Goal: Task Accomplishment & Management: Complete application form

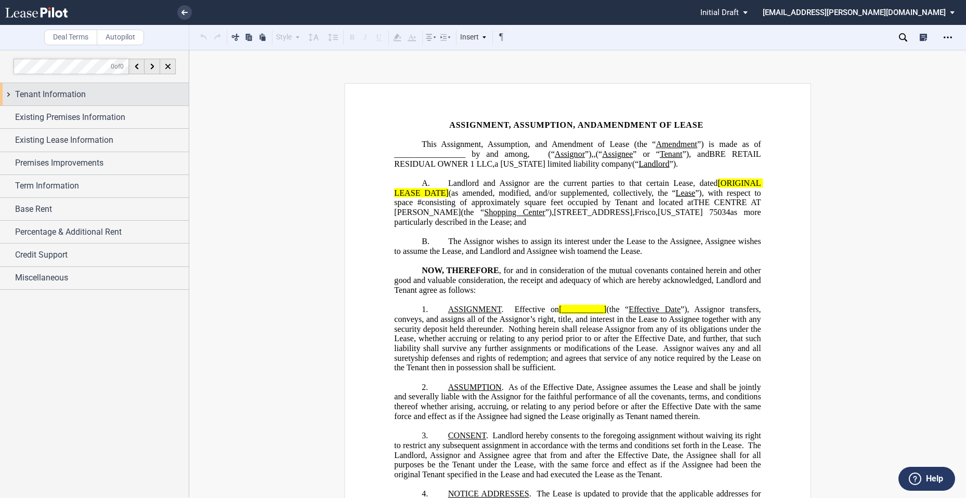
click at [88, 101] on div "Tenant Information" at bounding box center [94, 94] width 189 height 22
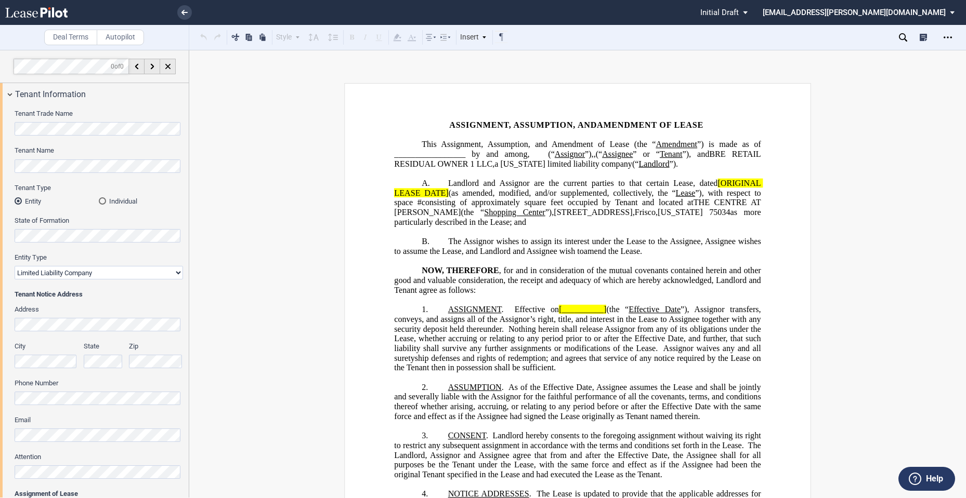
click at [0, 167] on html ".bocls-1{fill:#26354a;fill-rule:evenodd} Loading... × Pending... Pending... Ini…" at bounding box center [483, 249] width 966 height 498
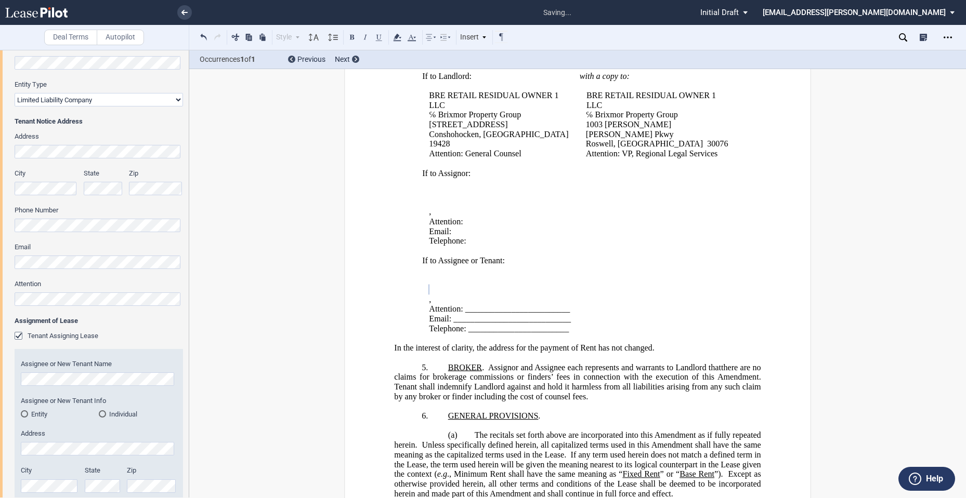
scroll to position [347, 0]
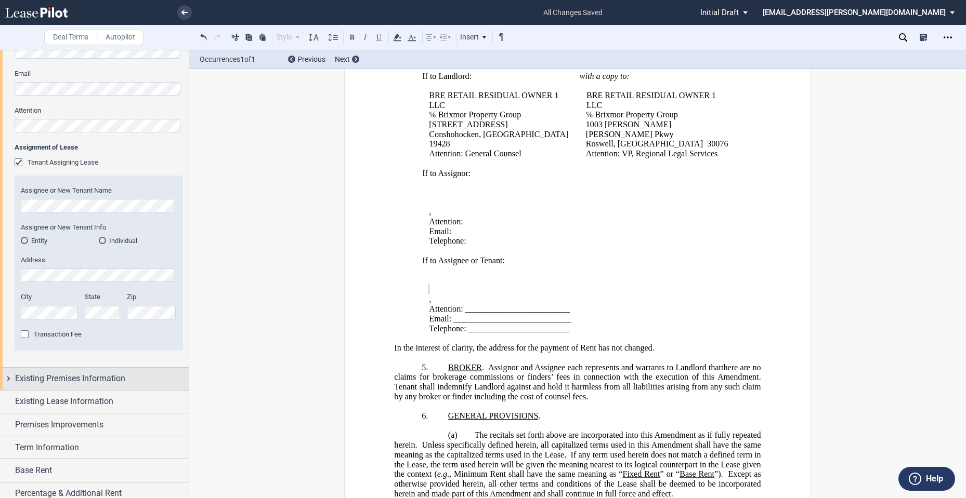
click at [64, 376] on span "Existing Premises Information" at bounding box center [70, 379] width 110 height 12
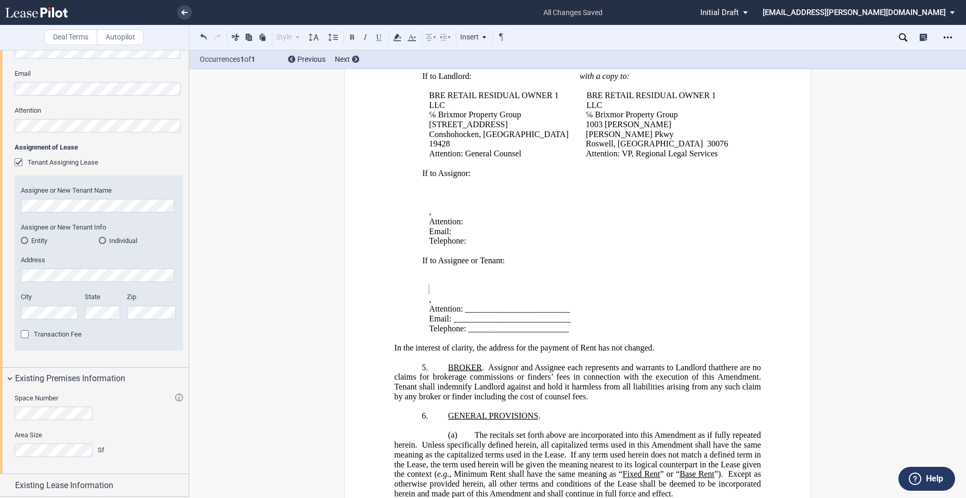
scroll to position [433, 0]
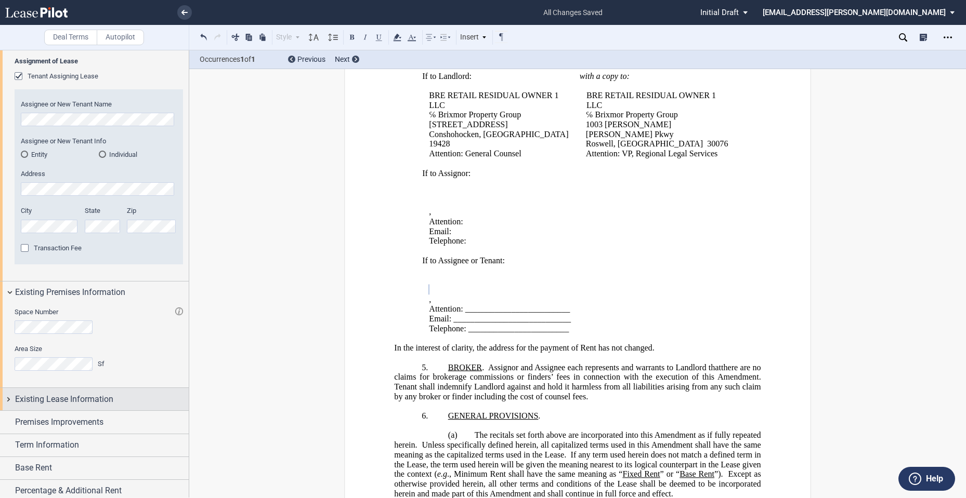
click at [63, 403] on span "Existing Lease Information" at bounding box center [64, 399] width 98 height 12
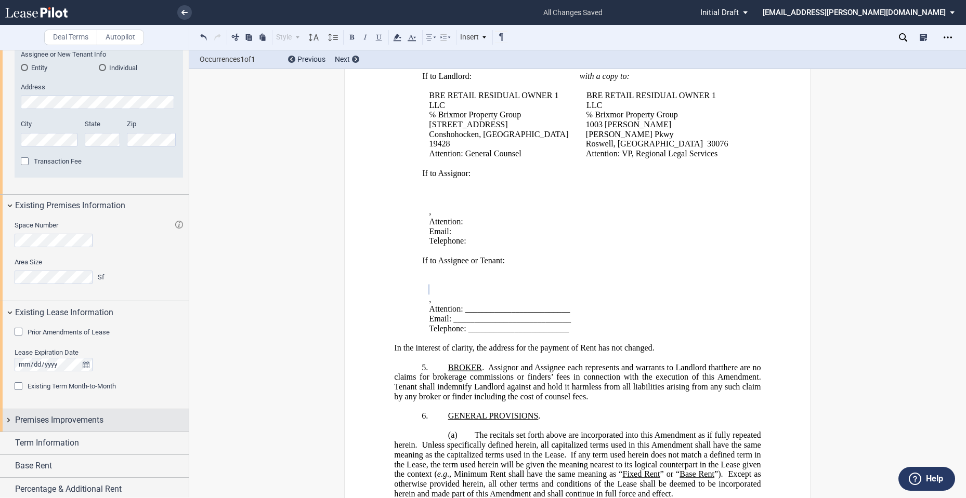
click at [63, 424] on span "Premises Improvements" at bounding box center [59, 420] width 88 height 12
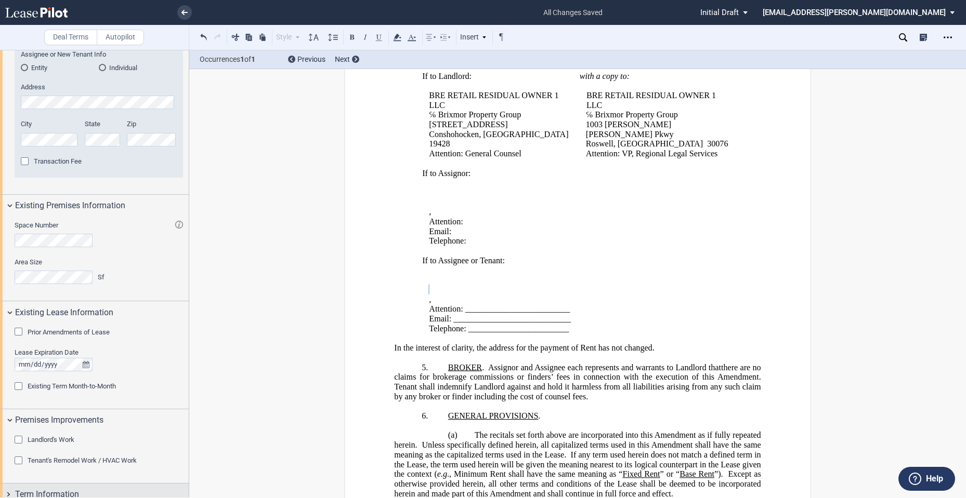
scroll to position [607, 0]
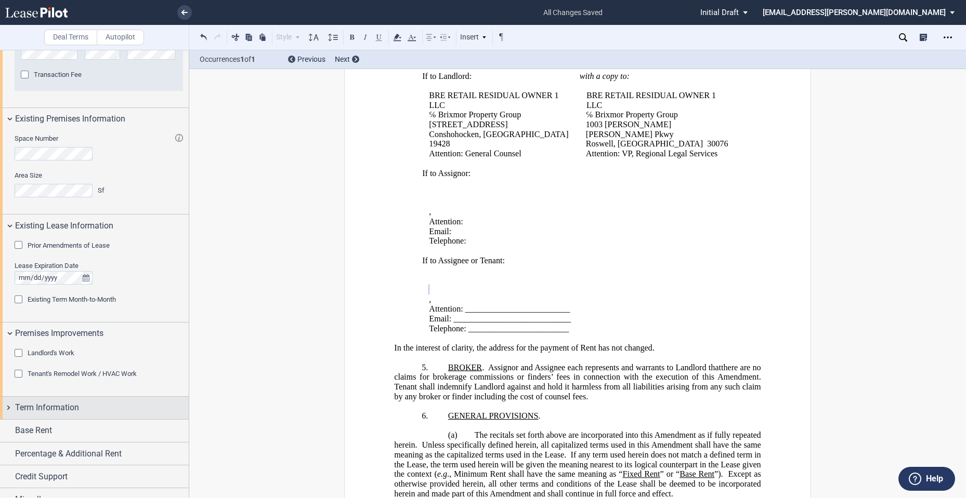
click at [75, 411] on span "Term Information" at bounding box center [47, 408] width 64 height 12
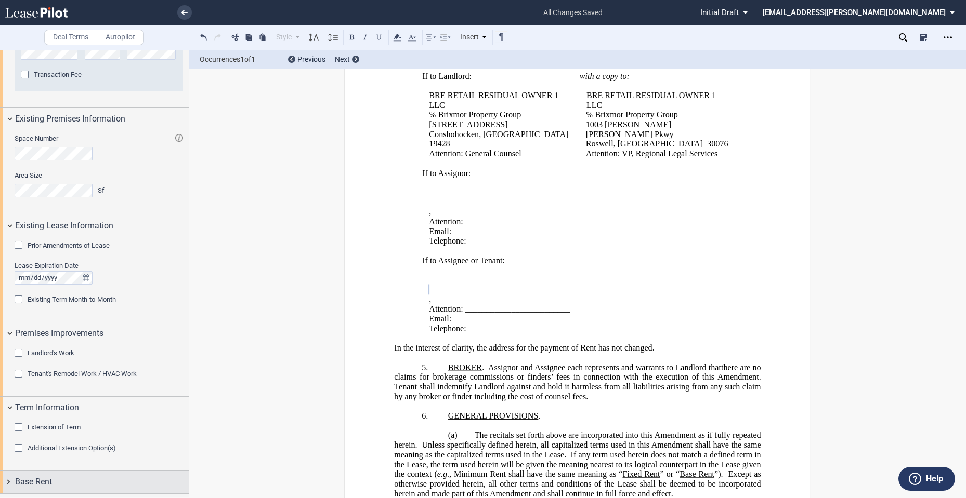
scroll to position [672, 0]
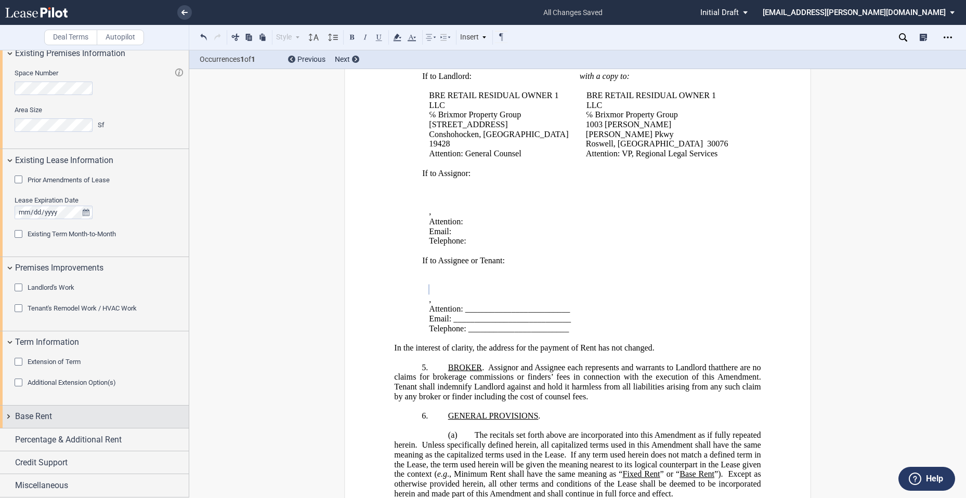
click at [75, 414] on div "Base Rent" at bounding box center [102, 417] width 174 height 12
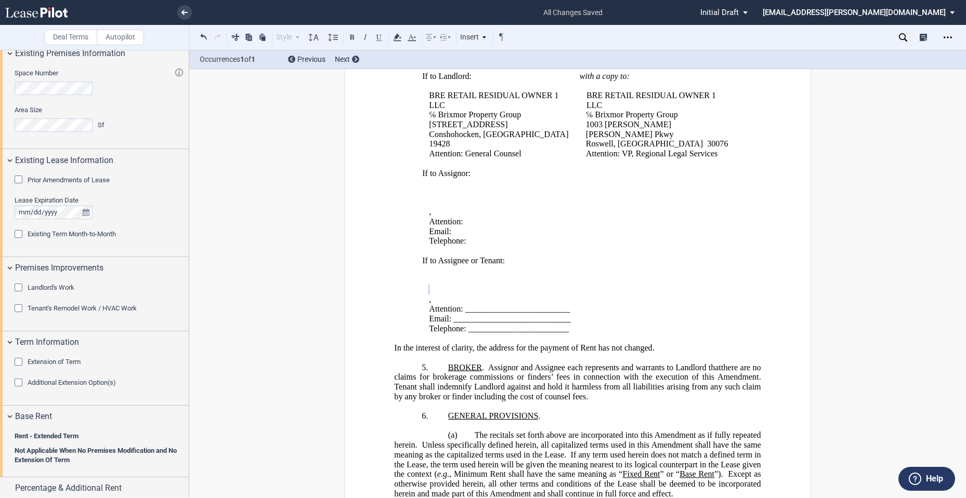
scroll to position [720, 0]
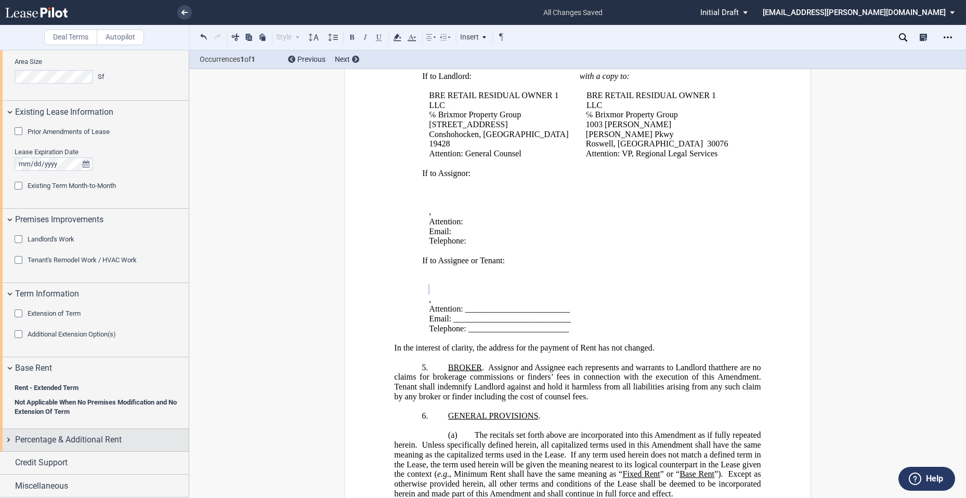
click at [75, 449] on div "Percentage & Additional Rent" at bounding box center [94, 440] width 189 height 22
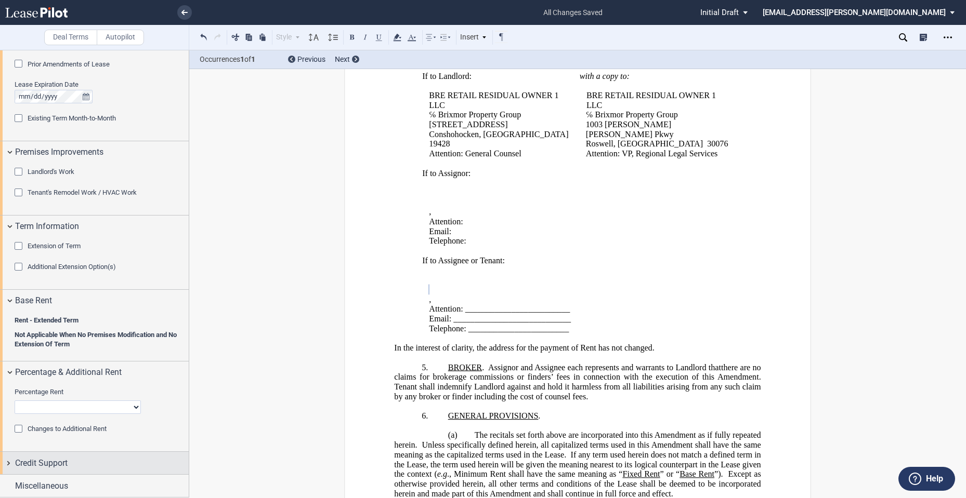
click at [83, 462] on div "Credit Support" at bounding box center [102, 463] width 174 height 12
click at [63, 484] on span "Existing Guarantor" at bounding box center [55, 483] width 54 height 8
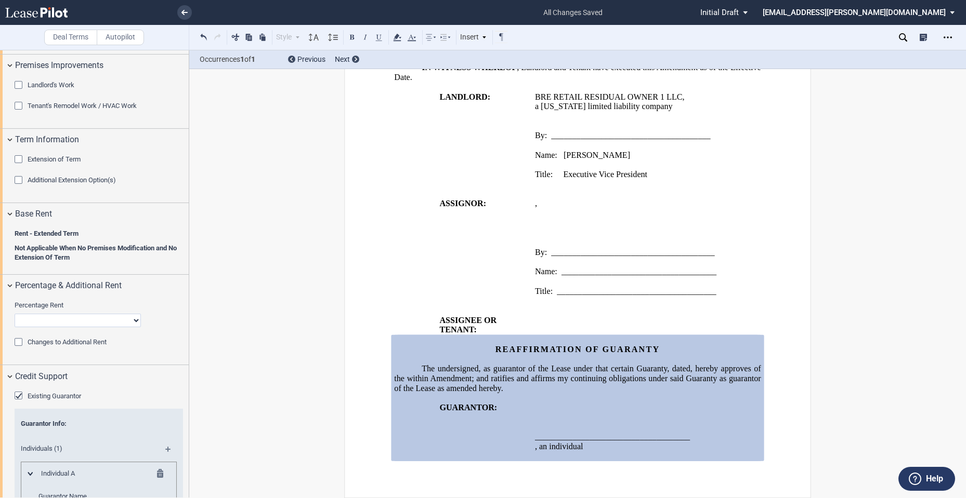
scroll to position [961, 0]
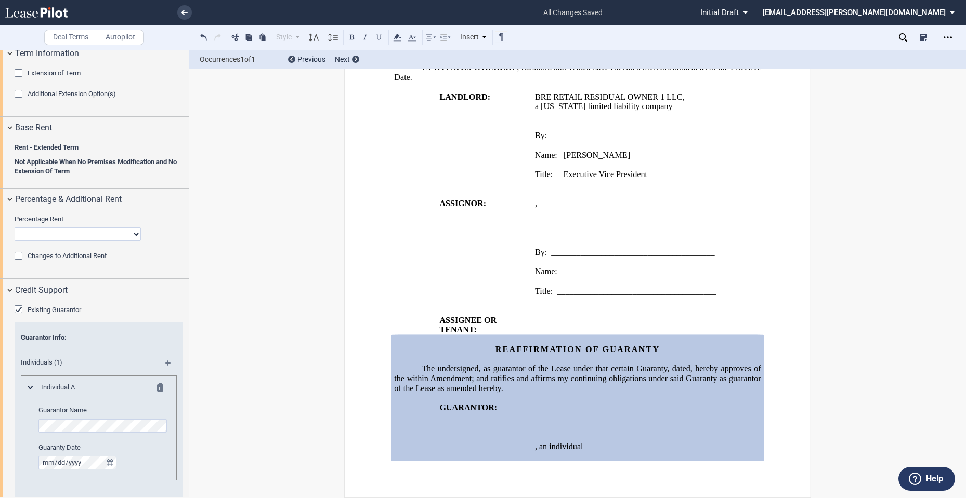
click at [159, 389] on md-icon at bounding box center [163, 389] width 12 height 12
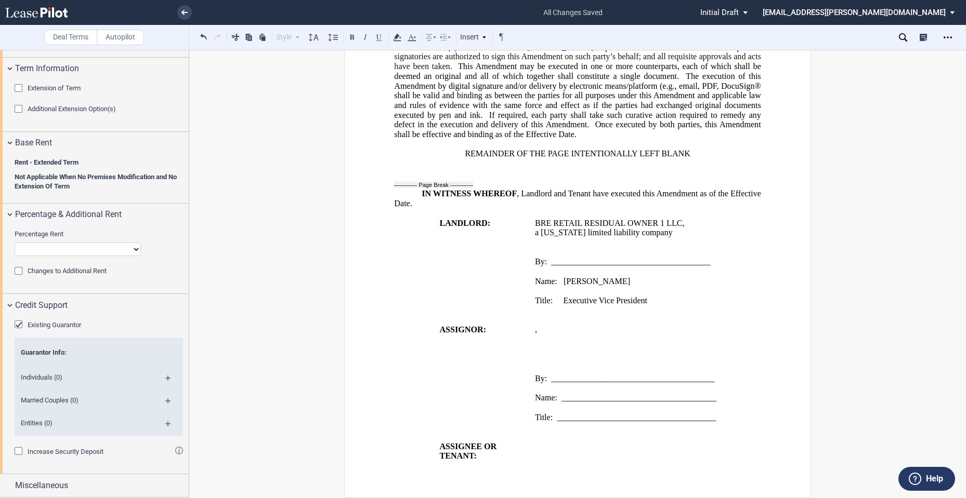
scroll to position [946, 0]
click at [166, 426] on md-icon at bounding box center [172, 427] width 14 height 12
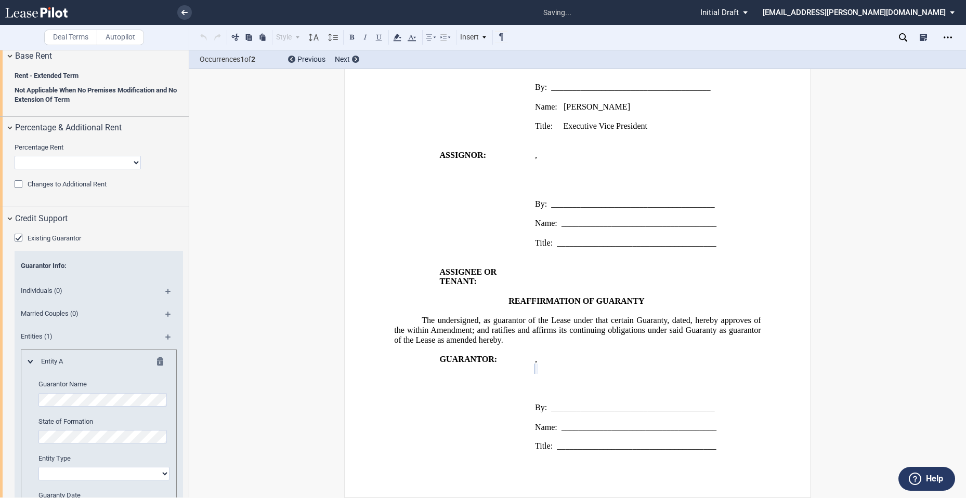
scroll to position [1119, 0]
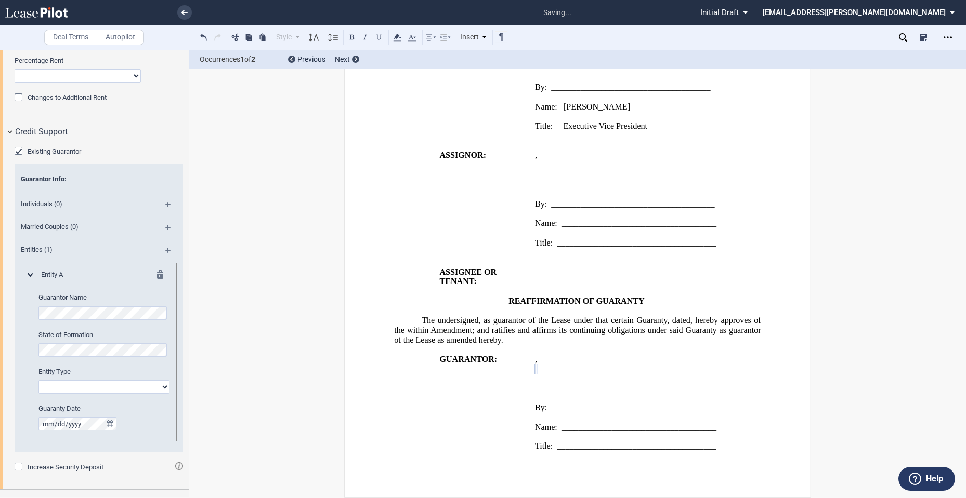
click at [86, 392] on select "Corporation Limited Liability Company General Partnership Limited Partnership O…" at bounding box center [103, 387] width 131 height 14
select select "limited liability company"
click at [38, 380] on select "Corporation Limited Liability Company General Partnership Limited Partnership O…" at bounding box center [103, 387] width 131 height 14
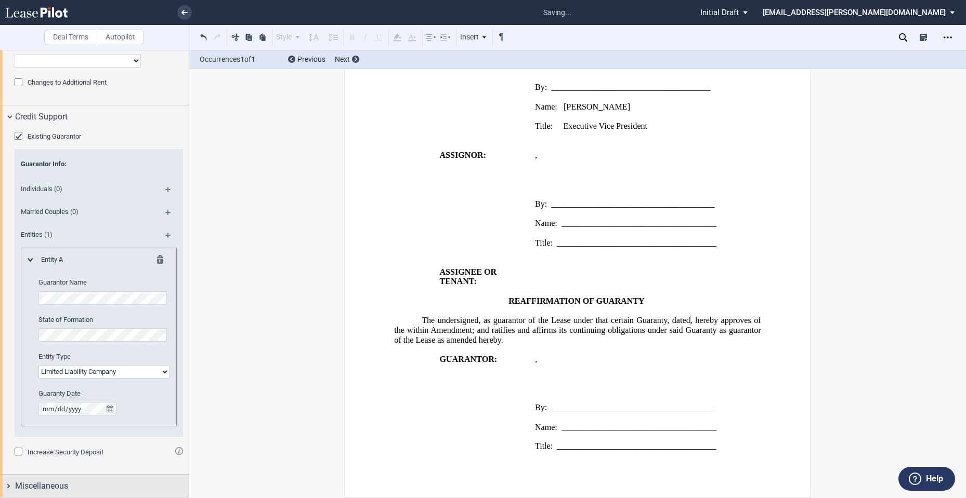
click at [67, 491] on span "Miscellaneous" at bounding box center [41, 486] width 53 height 12
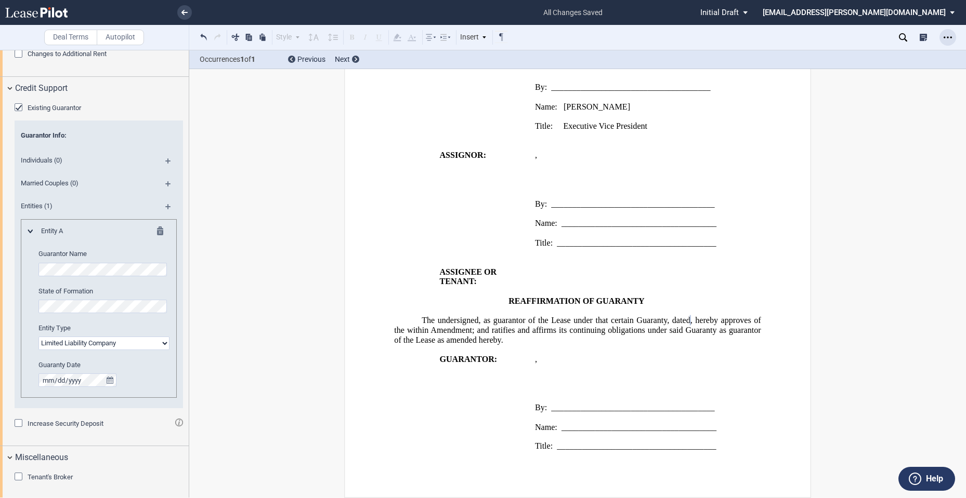
click at [944, 42] on div "Open Lease options menu" at bounding box center [947, 37] width 17 height 17
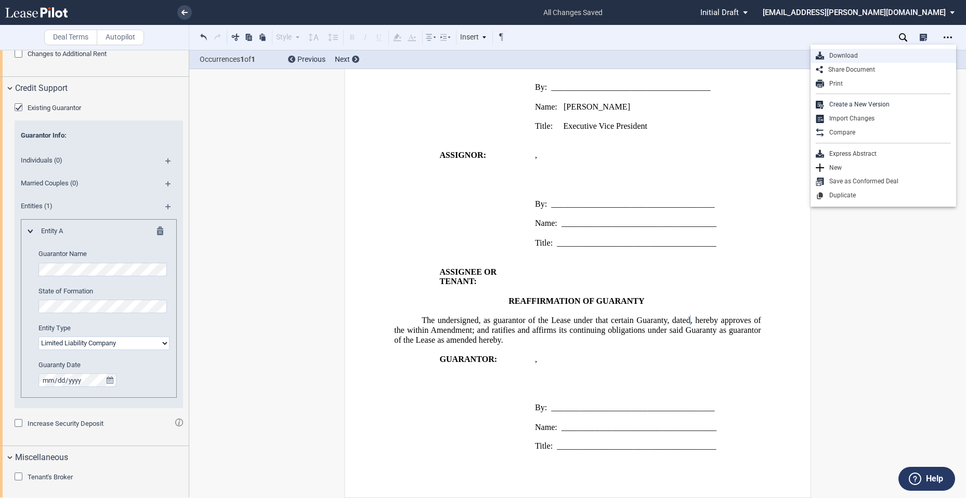
click at [884, 58] on div "Download" at bounding box center [887, 55] width 127 height 9
